Goal: Task Accomplishment & Management: Complete application form

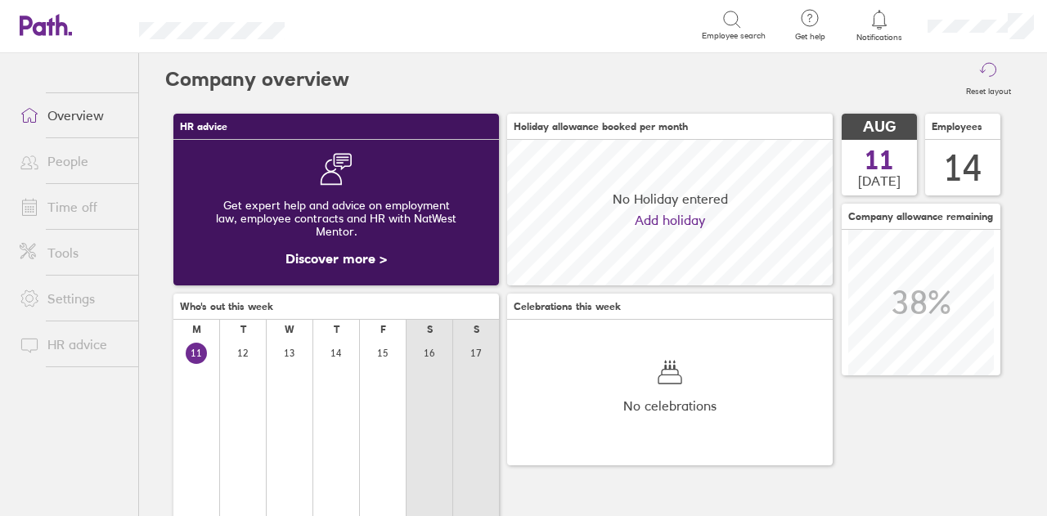
scroll to position [146, 325]
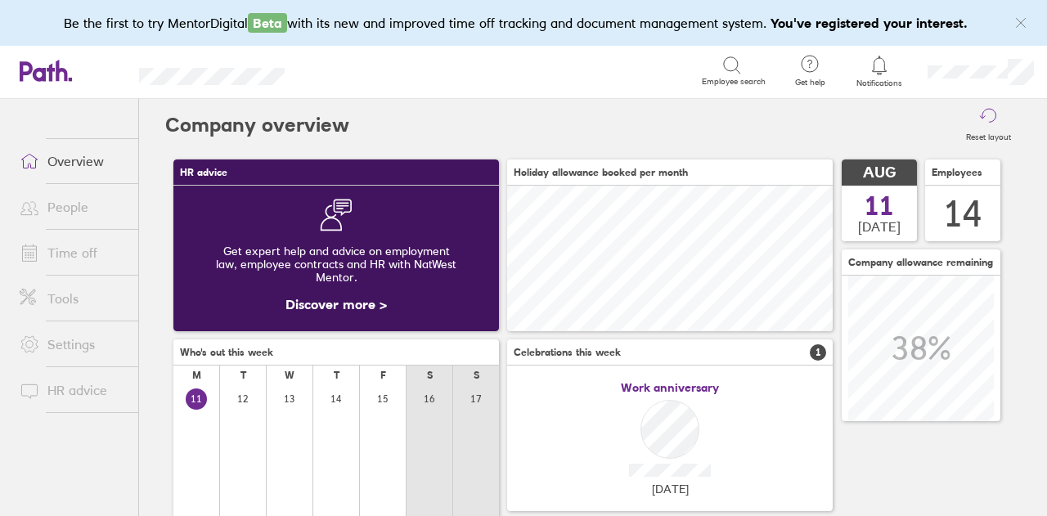
click at [97, 260] on link "Time off" at bounding box center [73, 252] width 132 height 33
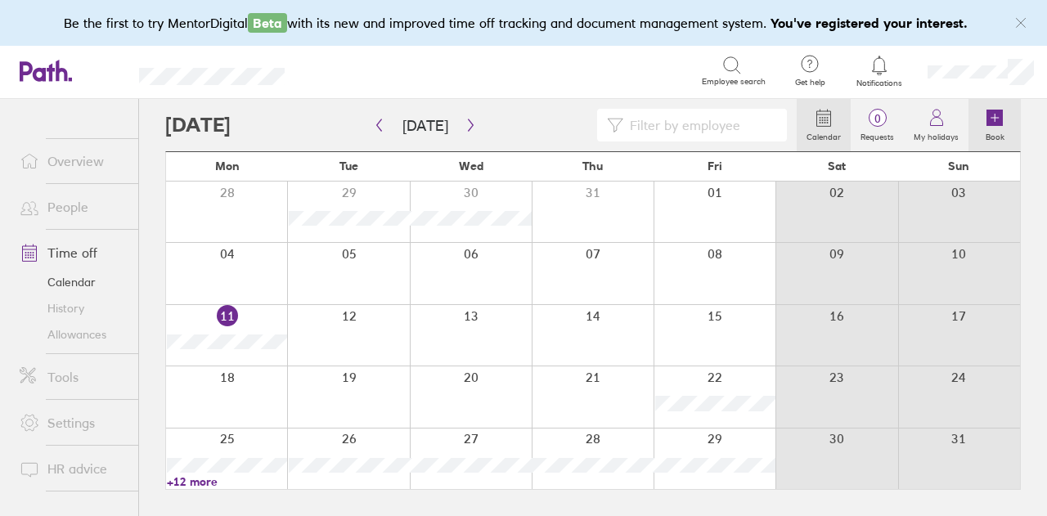
click at [998, 123] on icon at bounding box center [994, 118] width 16 height 16
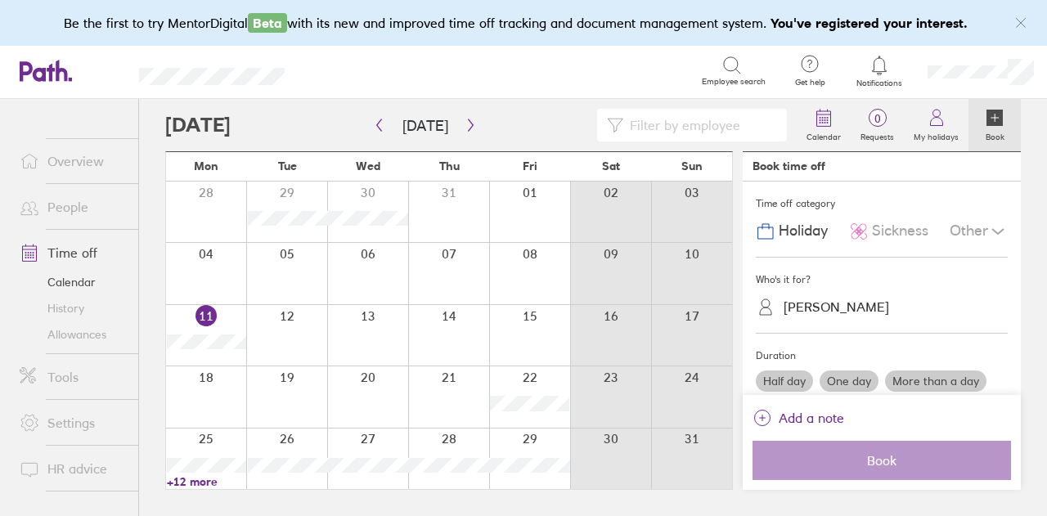
click at [890, 240] on div "Sickness" at bounding box center [888, 231] width 79 height 31
click at [861, 380] on label "One day" at bounding box center [848, 380] width 59 height 21
click at [0, 0] on input "One day" at bounding box center [0, 0] width 0 height 0
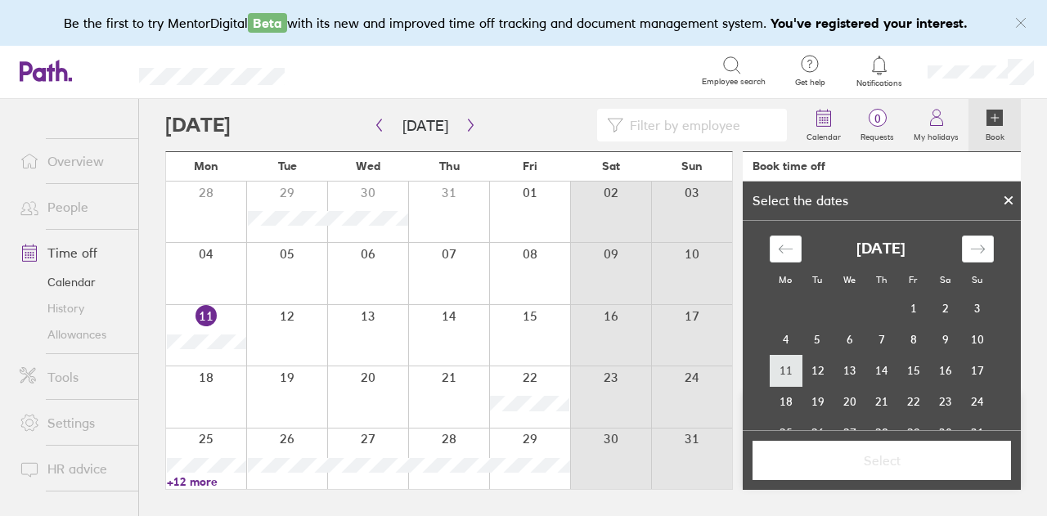
click at [772, 366] on td "11" at bounding box center [785, 370] width 32 height 31
click at [860, 464] on span "Select" at bounding box center [881, 460] width 235 height 15
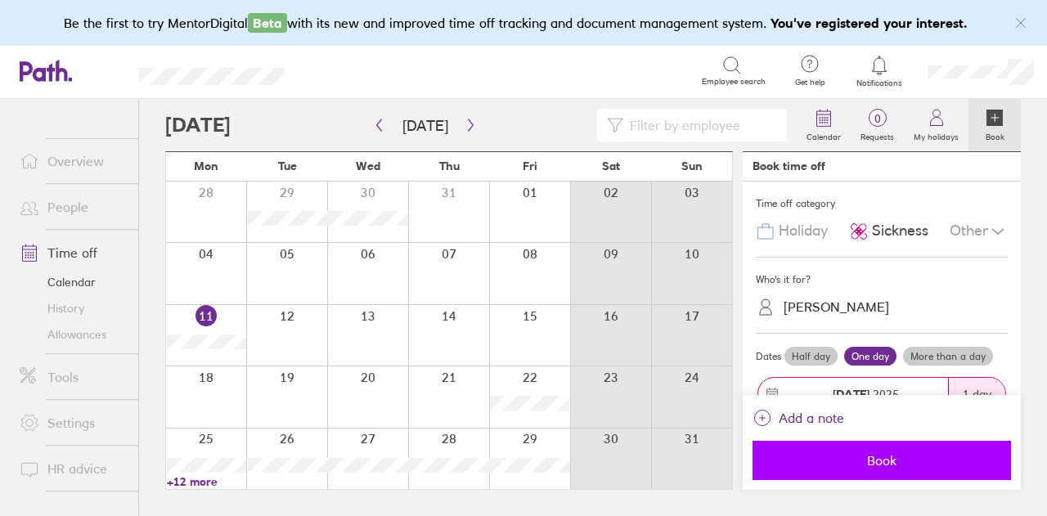
click at [897, 450] on button "Book" at bounding box center [881, 460] width 258 height 39
